Goal: Answer question/provide support

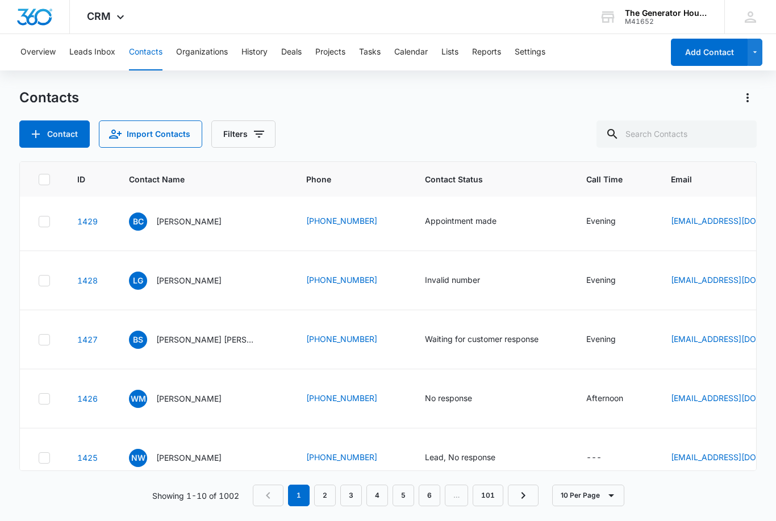
scroll to position [189, 0]
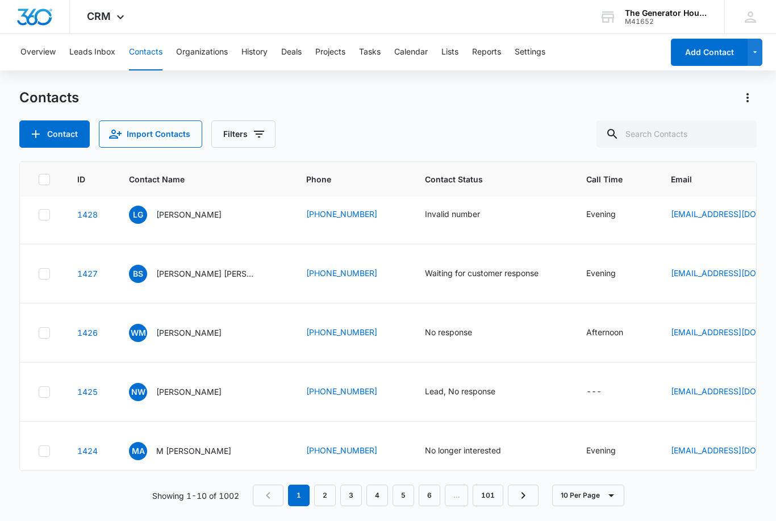
click at [235, 279] on p "[PERSON_NAME] [PERSON_NAME]" at bounding box center [207, 273] width 102 height 12
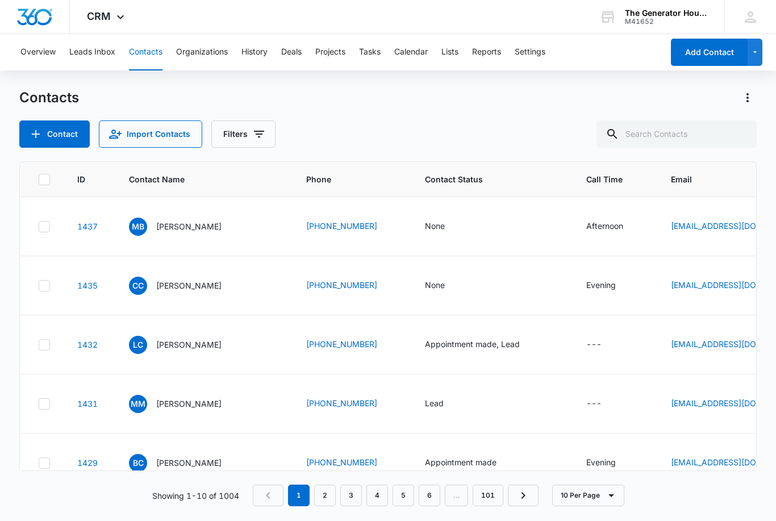
click at [711, 433] on td "[EMAIL_ADDRESS][DOMAIN_NAME]" at bounding box center [737, 403] width 161 height 59
click at [505, 213] on td "None" at bounding box center [491, 226] width 161 height 59
click at [432, 227] on div "None" at bounding box center [435, 226] width 20 height 12
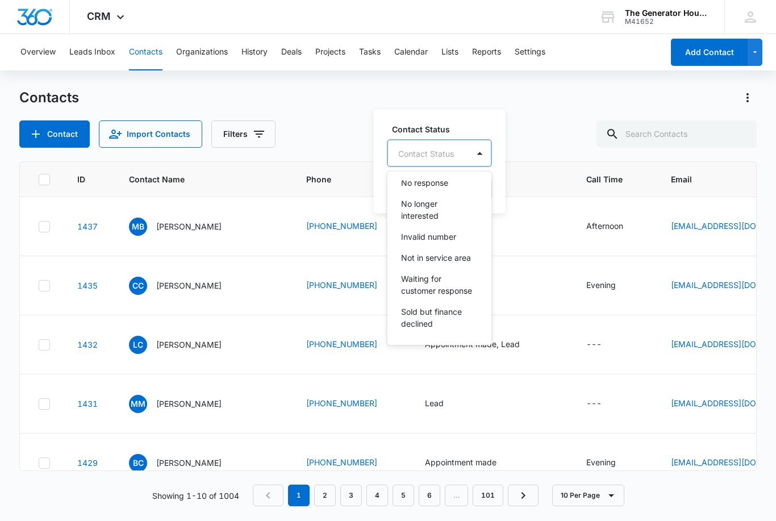
scroll to position [158, 0]
click at [460, 291] on p "Waiting for customer response" at bounding box center [438, 285] width 75 height 24
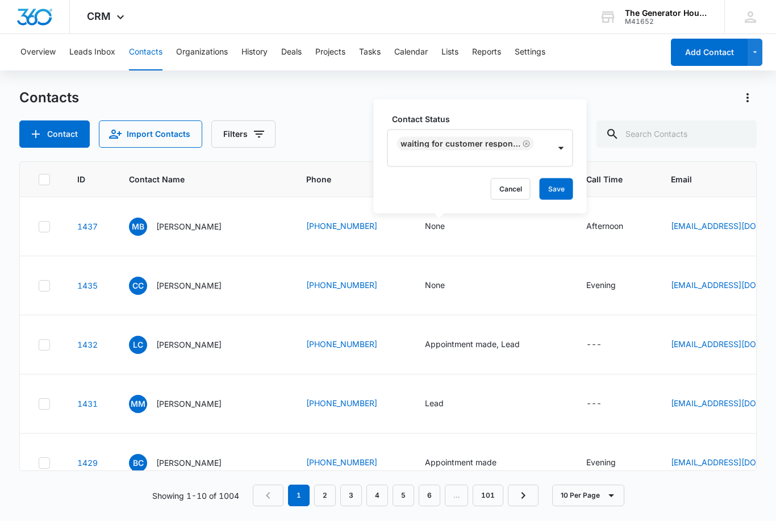
click at [560, 194] on button "Save" at bounding box center [555, 189] width 33 height 22
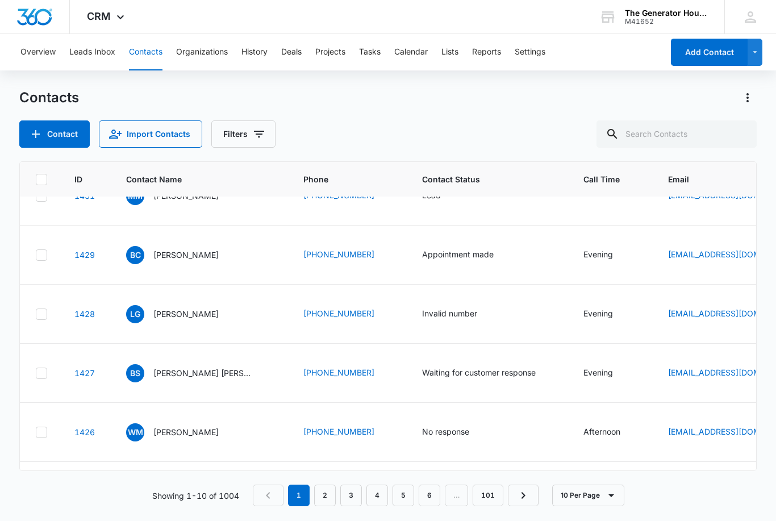
scroll to position [244, 1]
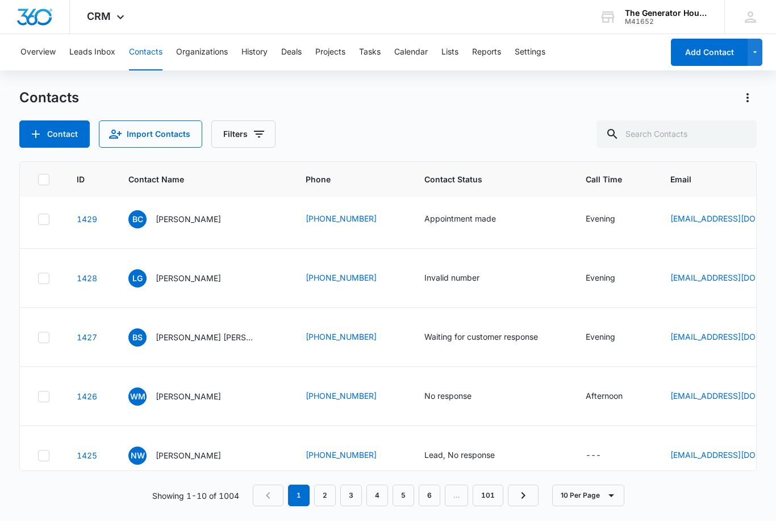
click at [506, 342] on div "Waiting for customer response" at bounding box center [481, 336] width 114 height 12
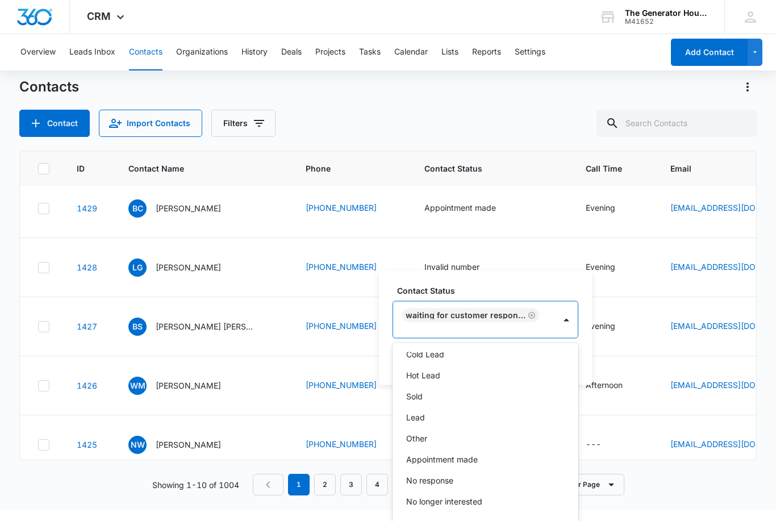
scroll to position [33, 0]
click at [492, 449] on div "Appointment made" at bounding box center [485, 457] width 186 height 21
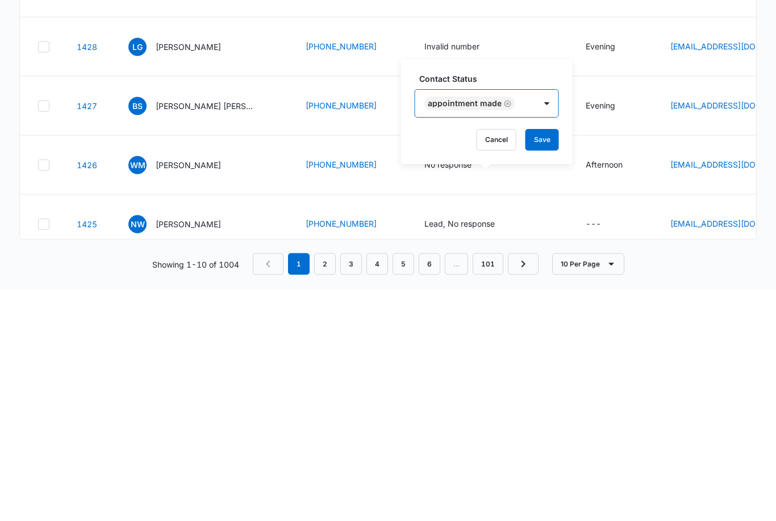
click at [539, 361] on button "Save" at bounding box center [541, 372] width 33 height 22
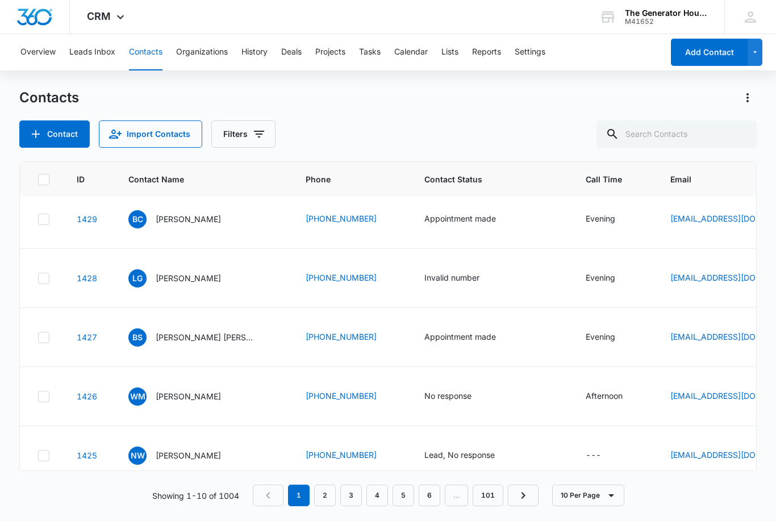
click at [62, 422] on td at bounding box center [41, 396] width 44 height 59
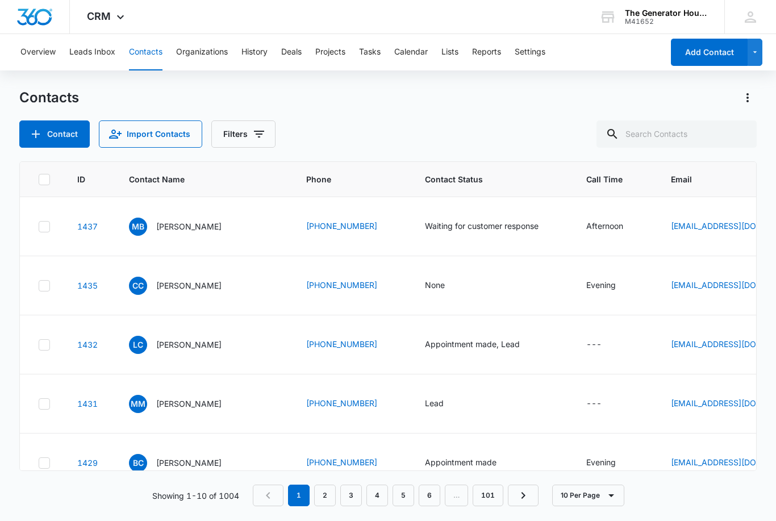
scroll to position [0, 0]
